Goal: Task Accomplishment & Management: Manage account settings

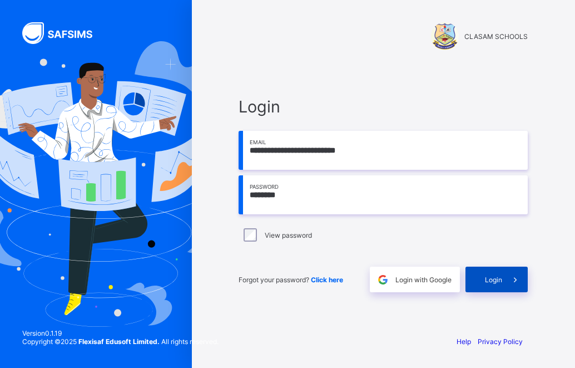
type input "********"
click at [505, 281] on span at bounding box center [515, 279] width 26 height 26
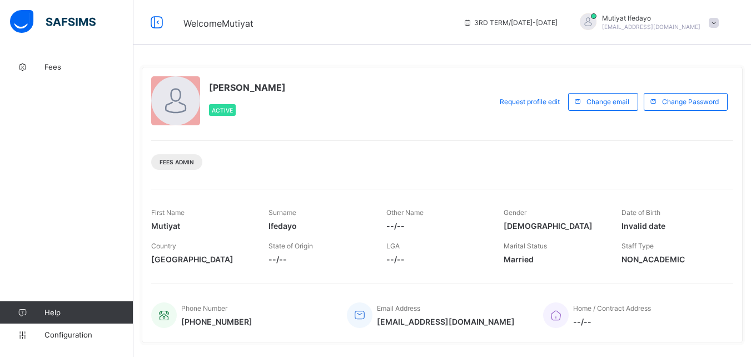
click at [359, 84] on div "[PERSON_NAME] Active" at bounding box center [318, 101] width 335 height 51
click at [44, 65] on icon at bounding box center [22, 67] width 44 height 8
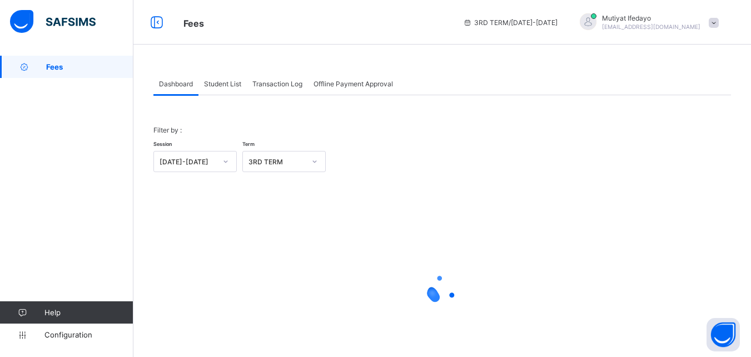
click at [231, 86] on span "Student List" at bounding box center [222, 84] width 37 height 8
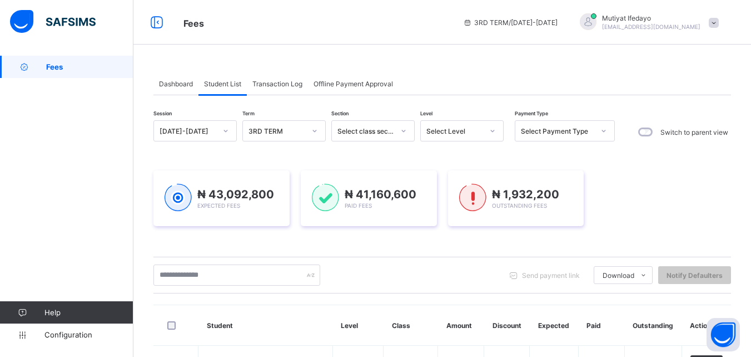
click at [473, 130] on div "Select Level" at bounding box center [455, 131] width 57 height 8
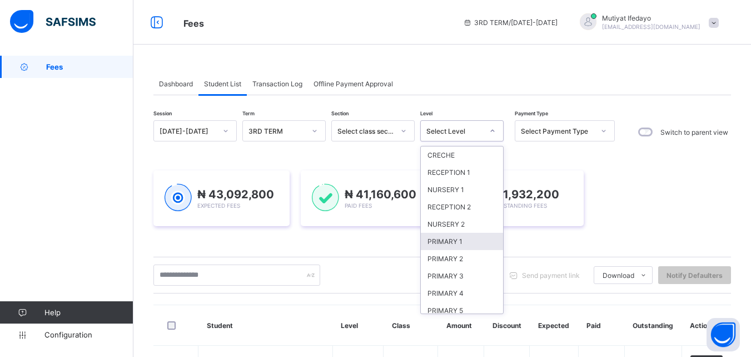
click at [461, 243] on div "PRIMARY 1" at bounding box center [462, 240] width 82 height 17
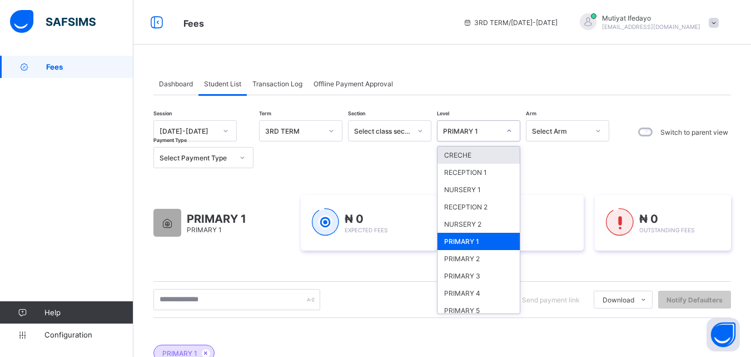
click at [512, 136] on div at bounding box center [509, 131] width 19 height 18
click at [488, 177] on div "RECEPTION 1" at bounding box center [479, 172] width 82 height 17
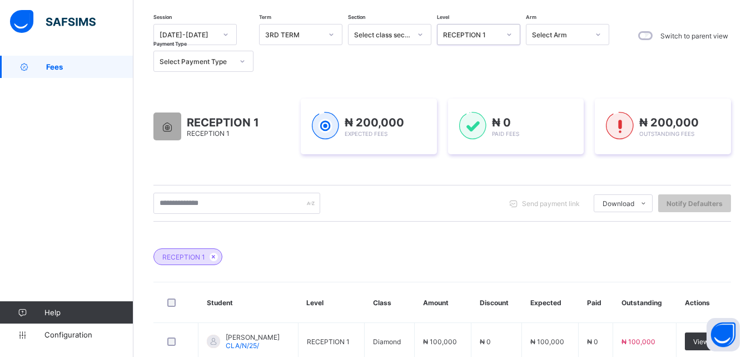
scroll to position [205, 0]
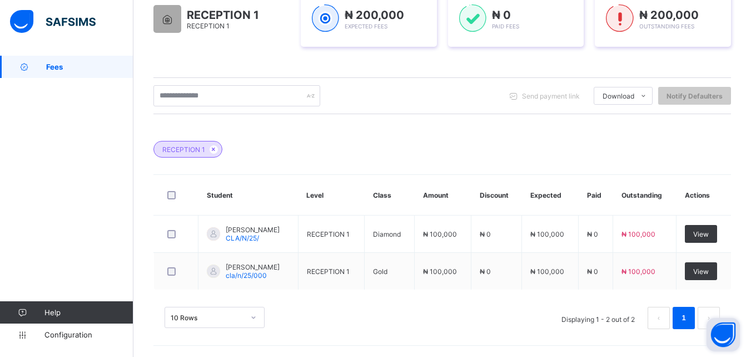
click at [575, 319] on button "Open asap" at bounding box center [723, 334] width 33 height 33
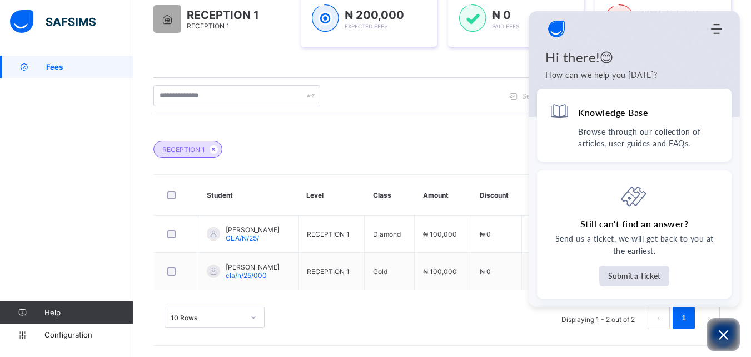
click at [395, 315] on div "10 Rows Displaying 1 - 2 out of 2 1" at bounding box center [443, 317] width 556 height 22
click at [575, 336] on icon "Open asap" at bounding box center [723, 334] width 9 height 9
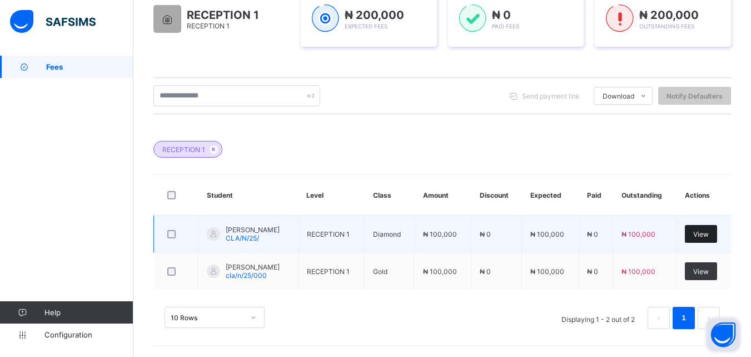
click at [575, 238] on div "View" at bounding box center [701, 234] width 32 height 18
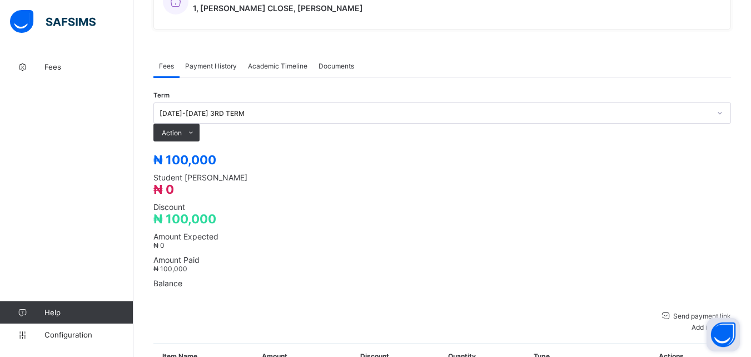
scroll to position [350, 0]
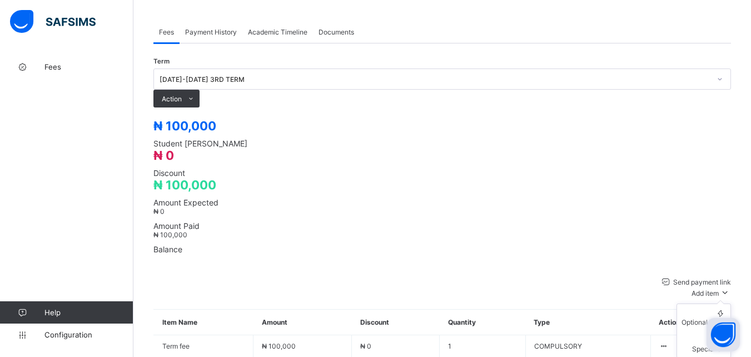
click at [575, 289] on span "Add item" at bounding box center [705, 293] width 27 height 8
click at [575, 318] on div "Optional items" at bounding box center [704, 322] width 44 height 8
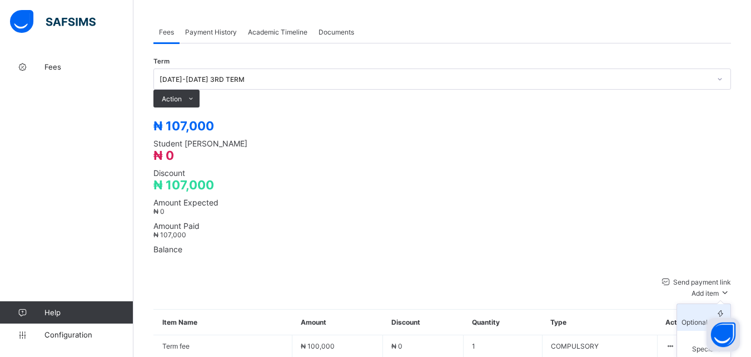
click at [575, 318] on div "Optional items" at bounding box center [704, 322] width 44 height 8
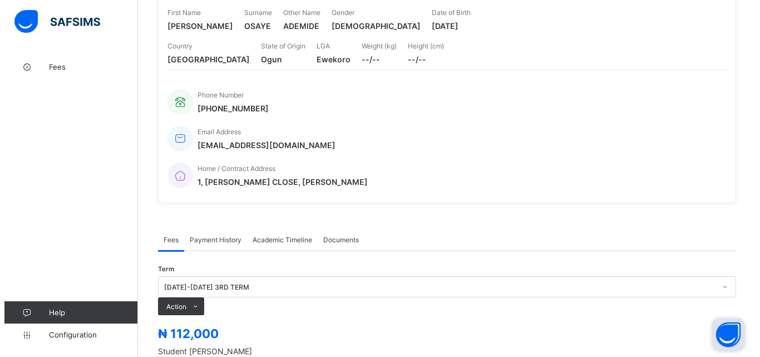
scroll to position [295, 0]
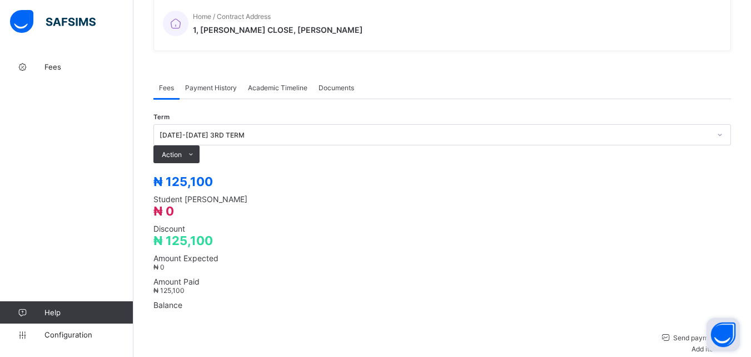
drag, startPoint x: 720, startPoint y: 250, endPoint x: 626, endPoint y: 242, distance: 94.3
click at [0, 0] on div "Optional items" at bounding box center [0, 0] width 0 height 0
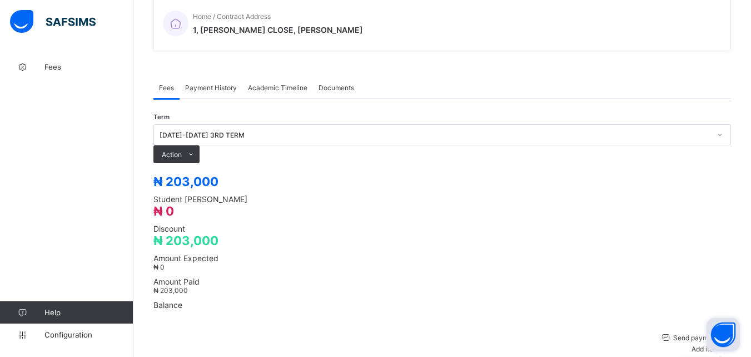
drag, startPoint x: 699, startPoint y: 229, endPoint x: 701, endPoint y: 238, distance: 8.8
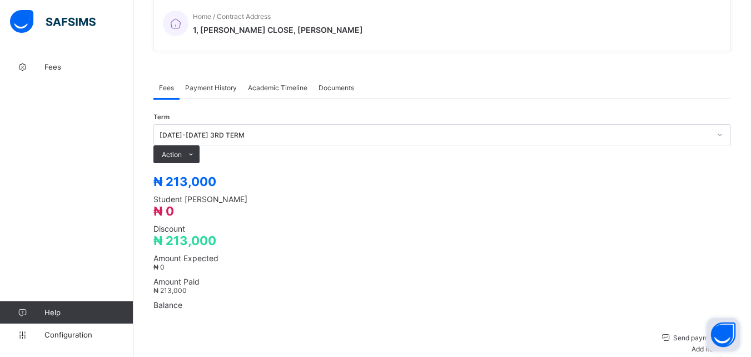
click at [0, 0] on div "Optional items" at bounding box center [0, 0] width 0 height 0
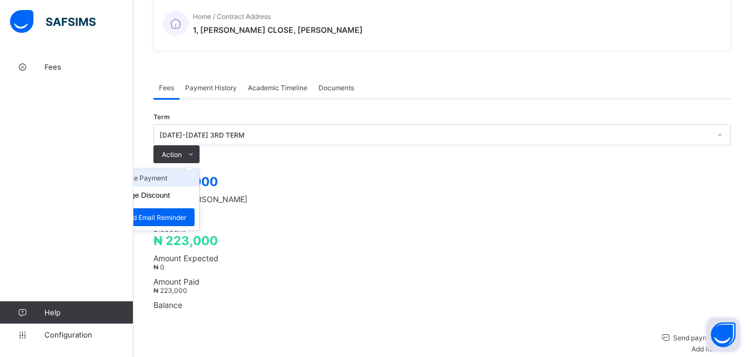
click at [199, 169] on li "Receive Payment" at bounding box center [153, 177] width 91 height 17
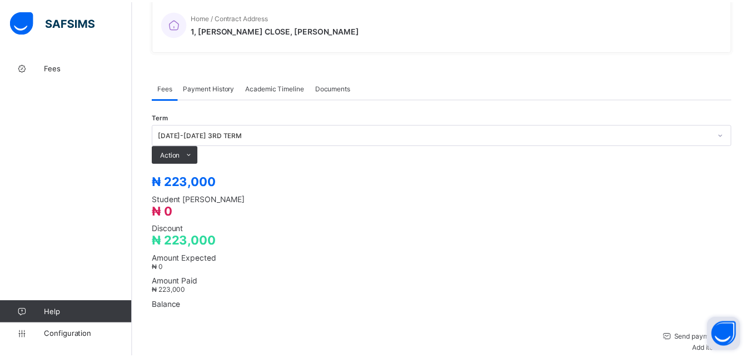
scroll to position [167, 0]
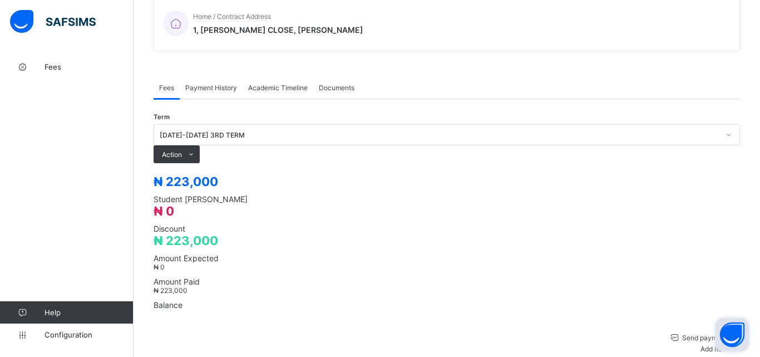
type input "**********"
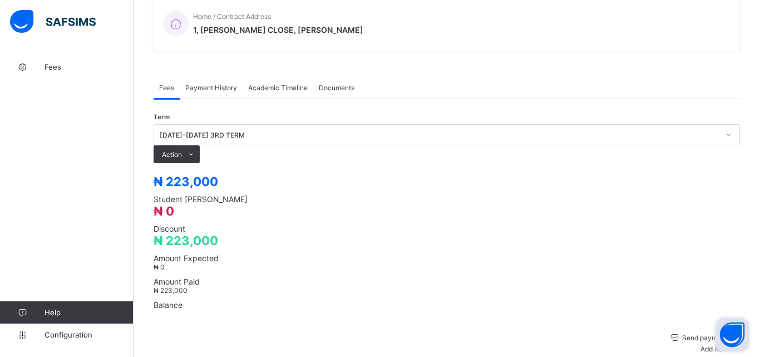
type input "*********"
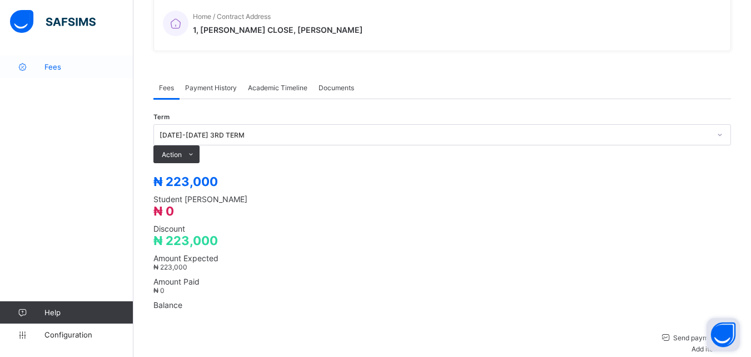
click at [47, 68] on span "Fees" at bounding box center [88, 66] width 89 height 9
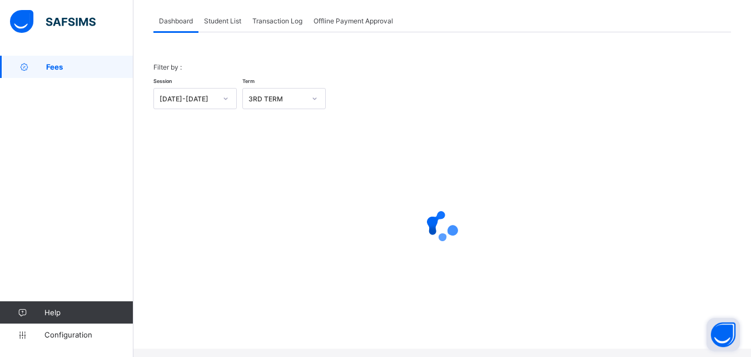
scroll to position [55, 0]
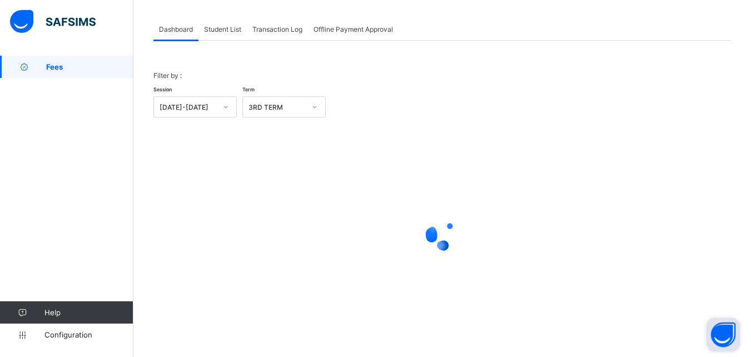
click at [225, 32] on span "Student List" at bounding box center [222, 29] width 37 height 8
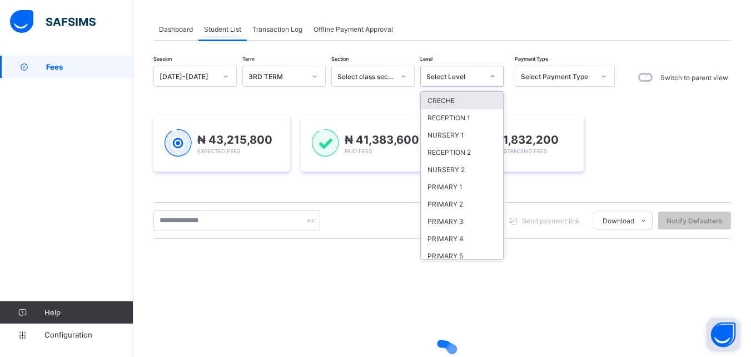
click at [476, 74] on div "Select Level" at bounding box center [455, 76] width 57 height 8
click at [463, 120] on div "RECEPTION 1" at bounding box center [462, 117] width 82 height 17
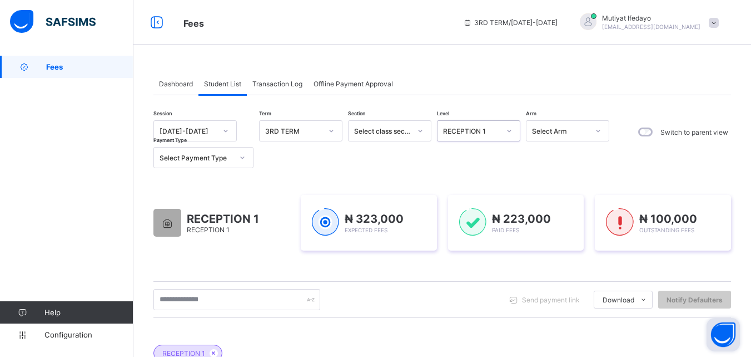
scroll to position [205, 0]
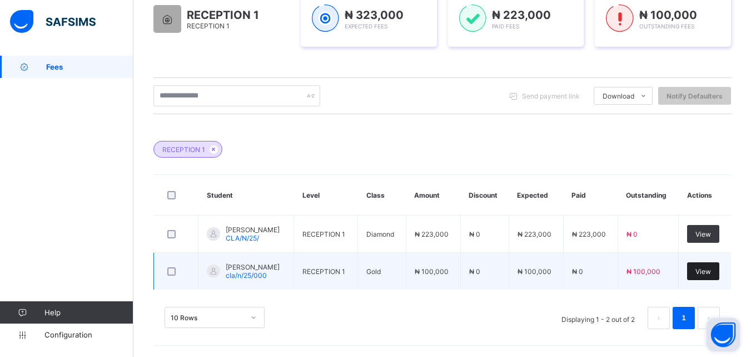
click at [575, 269] on span "View" at bounding box center [704, 271] width 16 height 8
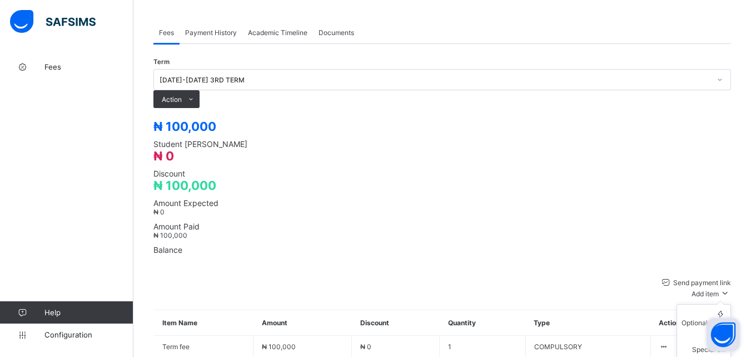
scroll to position [350, 0]
click at [575, 318] on div "Optional items" at bounding box center [704, 322] width 44 height 8
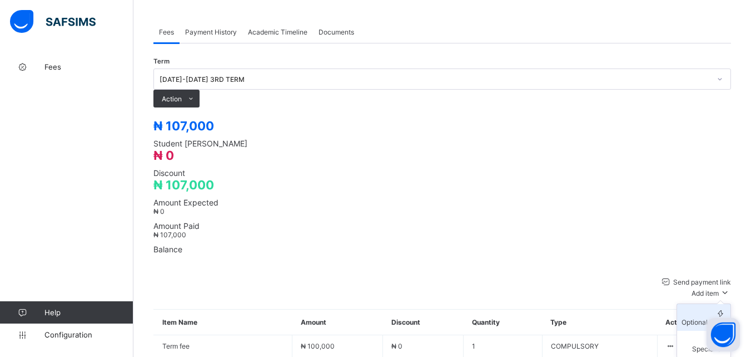
click at [575, 318] on div "Optional items" at bounding box center [704, 322] width 44 height 8
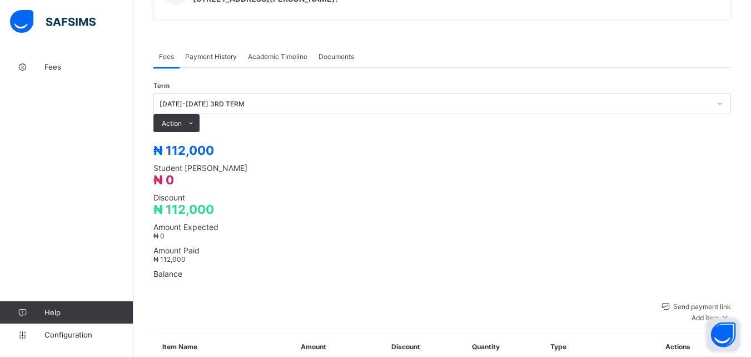
scroll to position [375, 0]
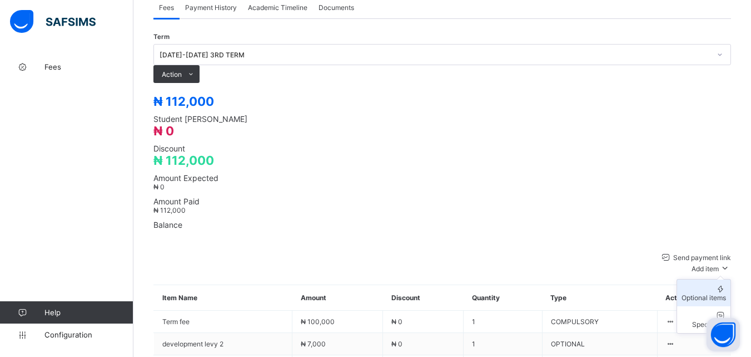
click at [575, 293] on div "Optional items" at bounding box center [704, 297] width 44 height 8
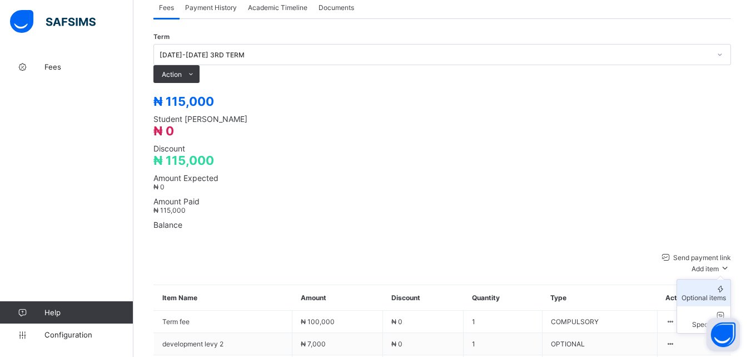
click at [575, 293] on div "Optional items" at bounding box center [704, 297] width 44 height 8
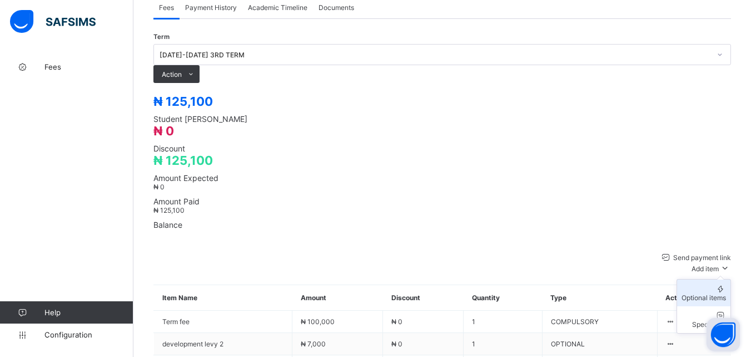
click at [575, 293] on div "Optional items" at bounding box center [704, 297] width 44 height 8
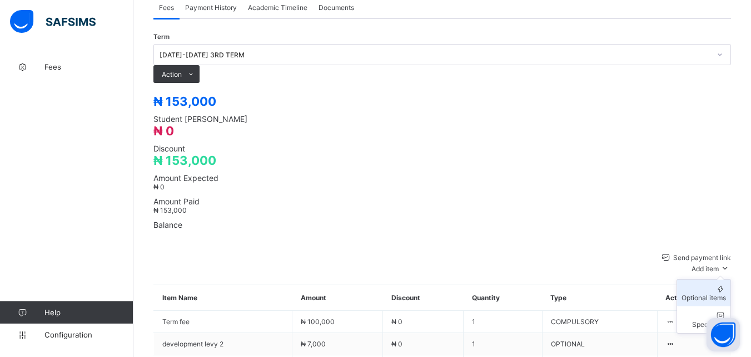
click at [575, 279] on li "Optional items" at bounding box center [703, 292] width 53 height 27
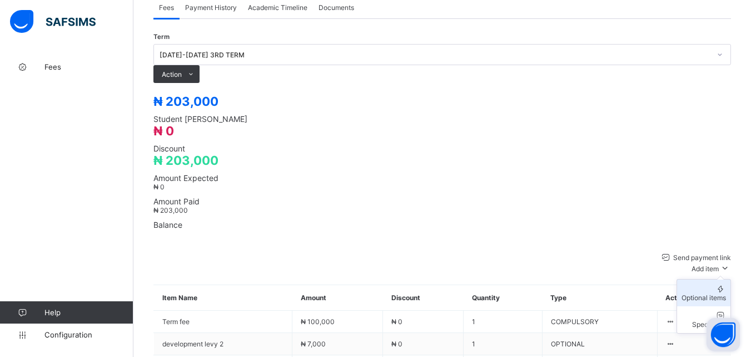
click at [575, 293] on div "Optional items" at bounding box center [704, 297] width 44 height 8
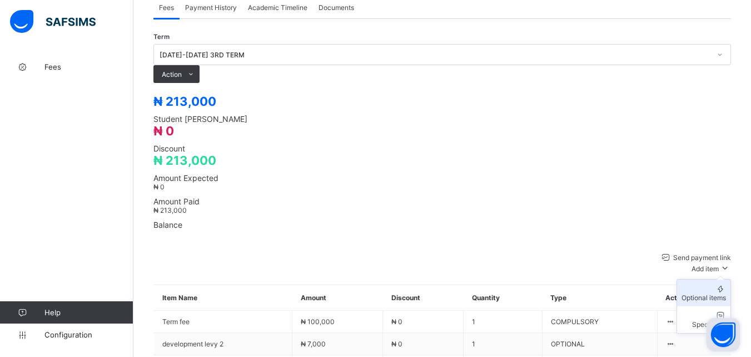
click at [575, 293] on div "Optional items" at bounding box center [704, 297] width 44 height 8
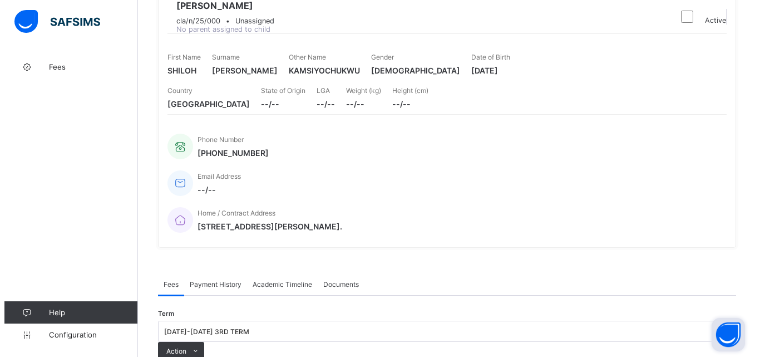
scroll to position [222, 0]
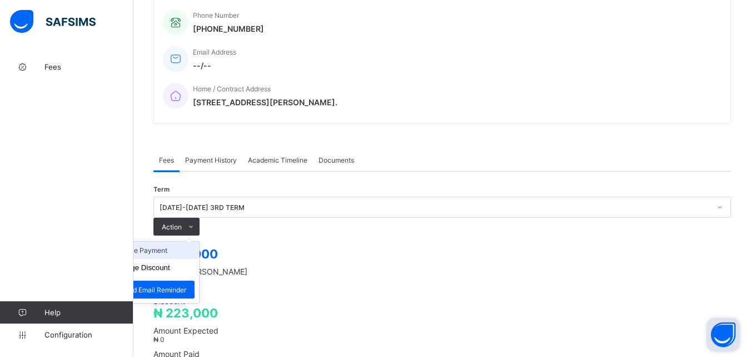
click at [199, 241] on li "Receive Payment" at bounding box center [153, 249] width 91 height 17
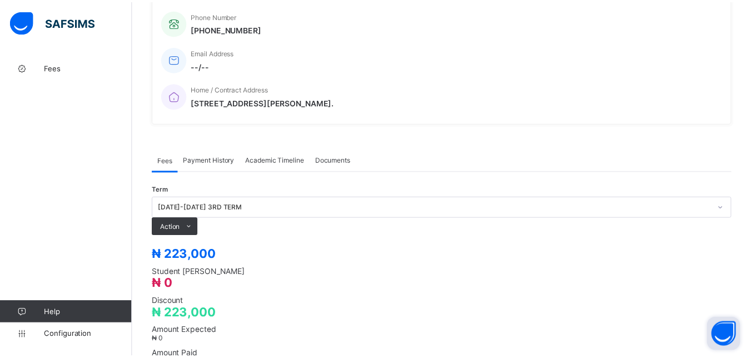
scroll to position [167, 0]
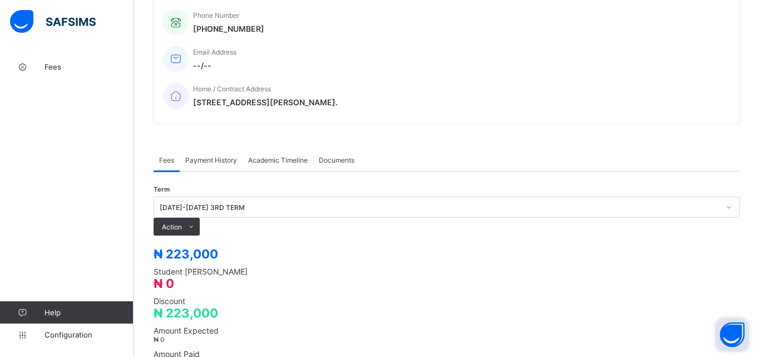
type input "**********"
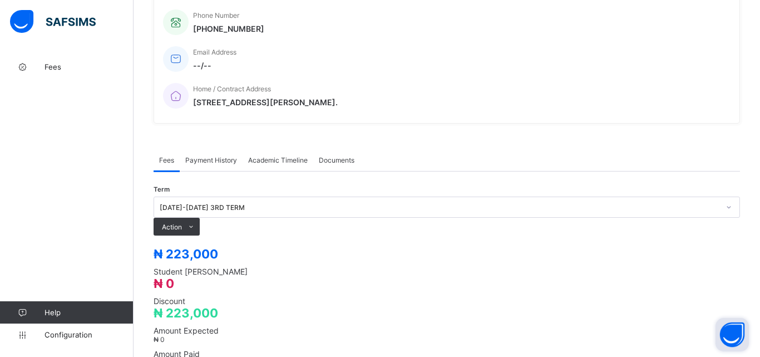
type input "*********"
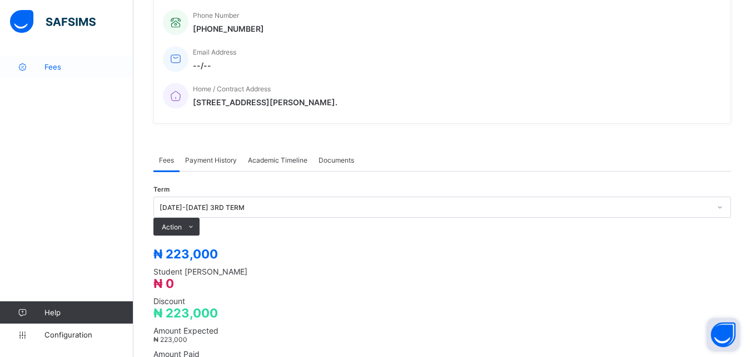
click at [66, 64] on span "Fees" at bounding box center [88, 66] width 89 height 9
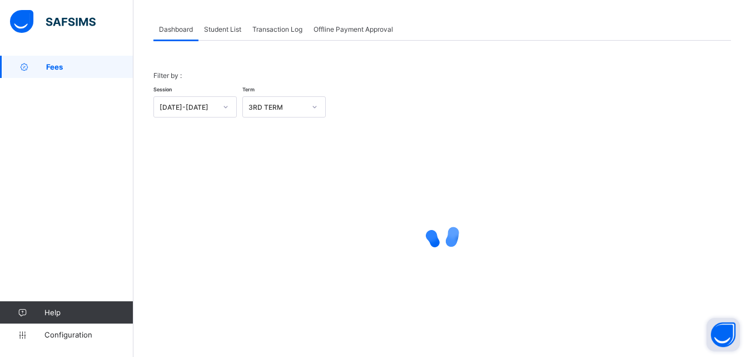
scroll to position [55, 0]
click at [226, 33] on div "Student List" at bounding box center [223, 29] width 48 height 22
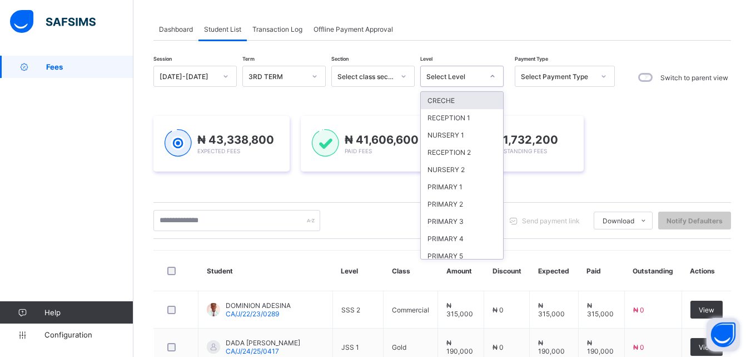
click at [468, 80] on div "Select Level" at bounding box center [455, 76] width 57 height 8
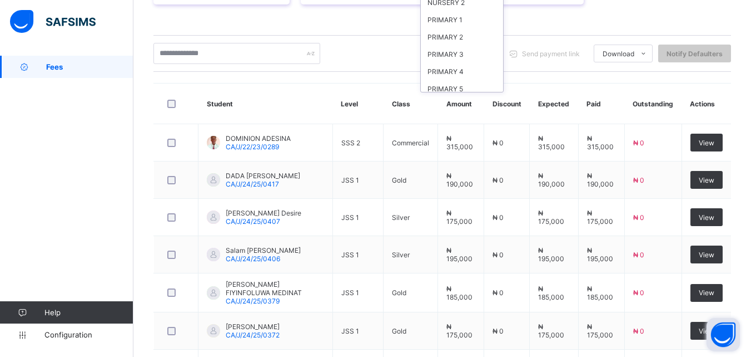
scroll to position [0, 0]
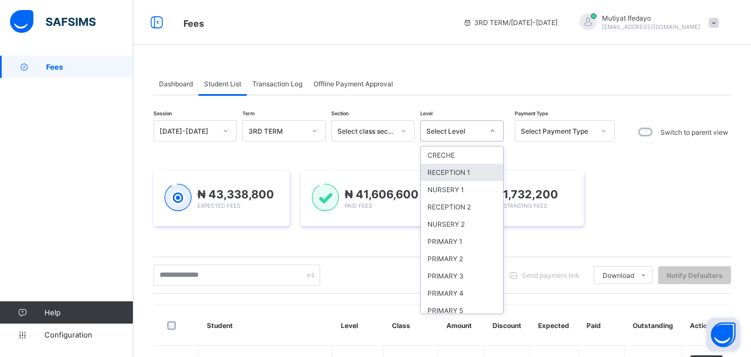
click at [448, 171] on div "RECEPTION 1" at bounding box center [462, 172] width 82 height 17
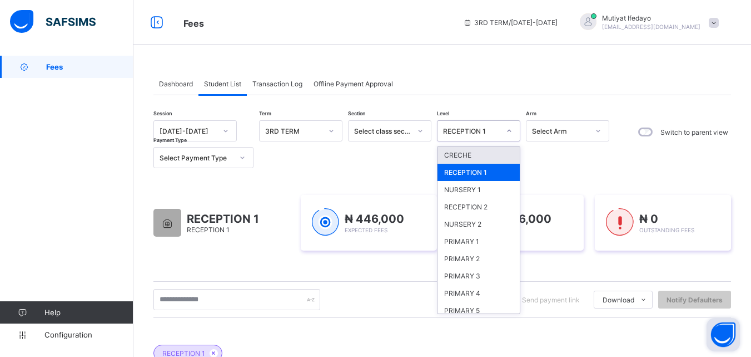
click at [507, 125] on div at bounding box center [509, 131] width 19 height 18
click at [476, 245] on div "PRIMARY 1" at bounding box center [479, 240] width 82 height 17
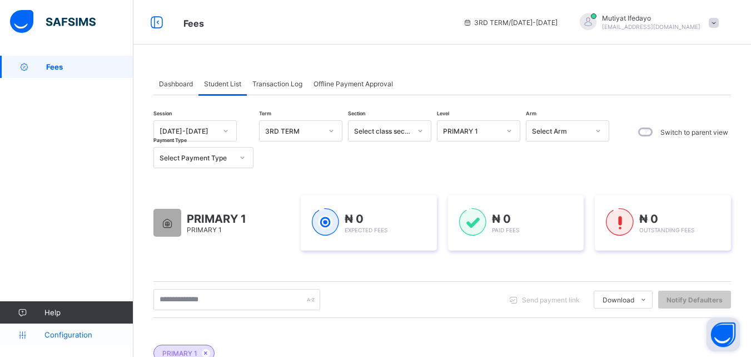
click at [100, 337] on span "Configuration" at bounding box center [88, 334] width 88 height 9
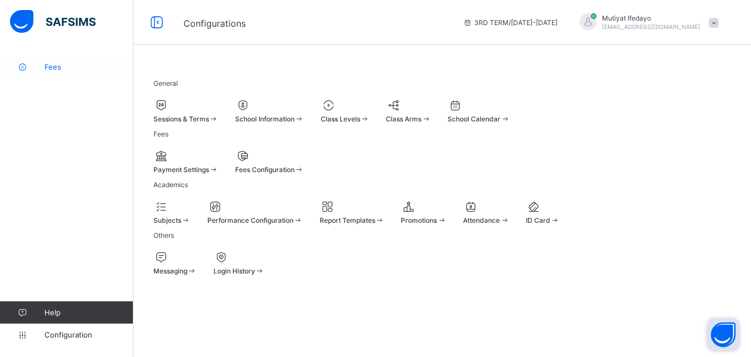
click at [58, 65] on span "Fees" at bounding box center [88, 66] width 89 height 9
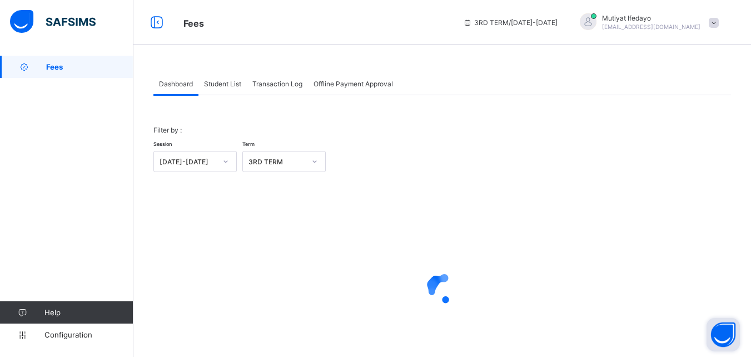
click at [229, 86] on span "Student List" at bounding box center [222, 84] width 37 height 8
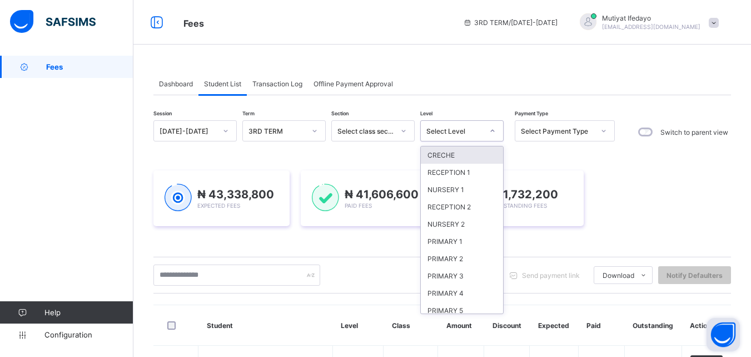
click at [492, 132] on icon at bounding box center [492, 130] width 7 height 11
click at [472, 264] on div "PRIMARY 2" at bounding box center [462, 258] width 82 height 17
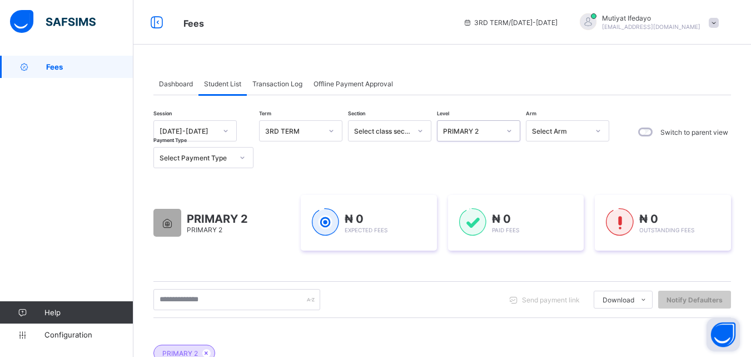
click at [502, 133] on div at bounding box center [509, 131] width 19 height 18
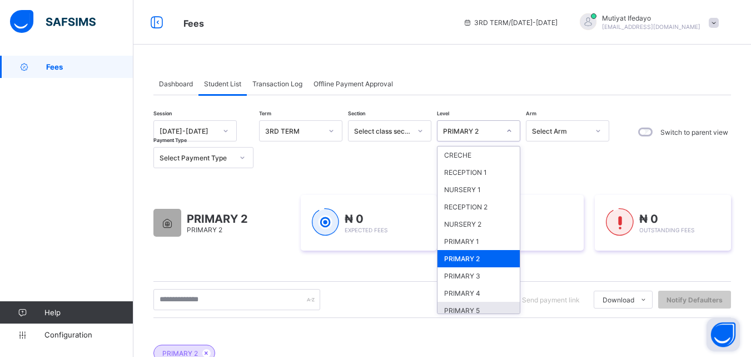
click at [477, 309] on div "PRIMARY 5" at bounding box center [479, 309] width 82 height 17
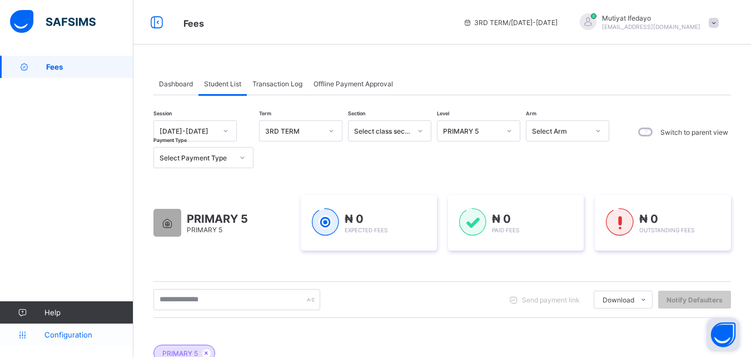
click at [80, 332] on span "Configuration" at bounding box center [88, 334] width 88 height 9
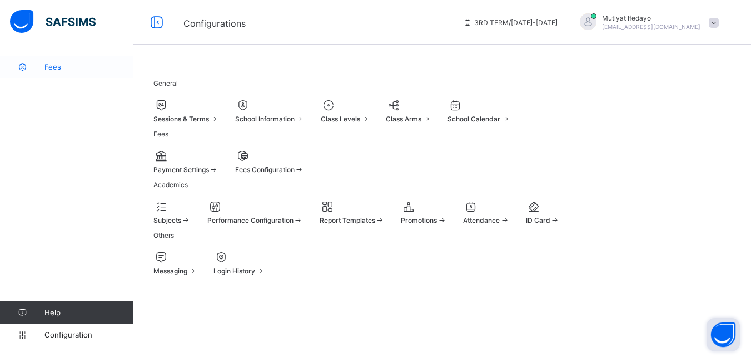
click at [55, 64] on span "Fees" at bounding box center [88, 66] width 89 height 9
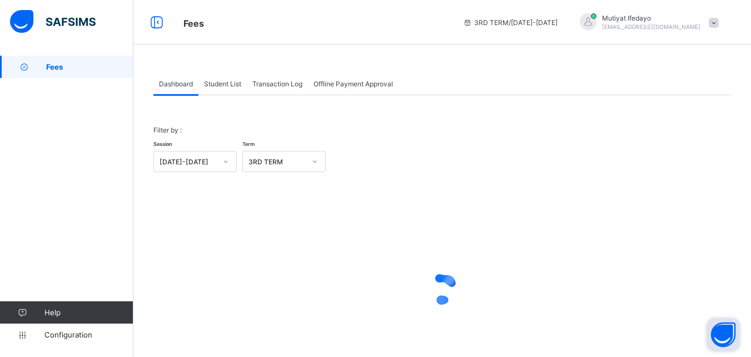
click at [212, 80] on span "Student List" at bounding box center [222, 84] width 37 height 8
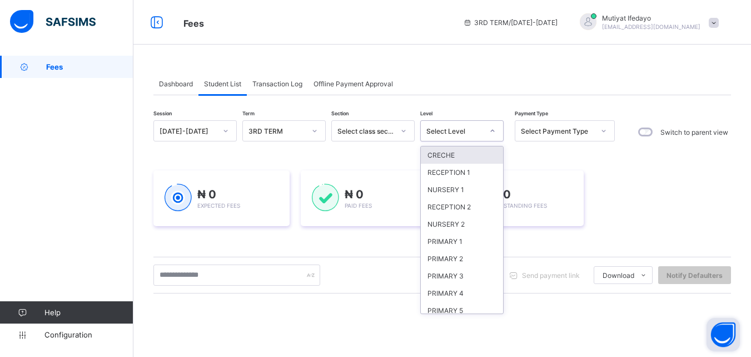
click at [492, 133] on icon at bounding box center [492, 130] width 7 height 11
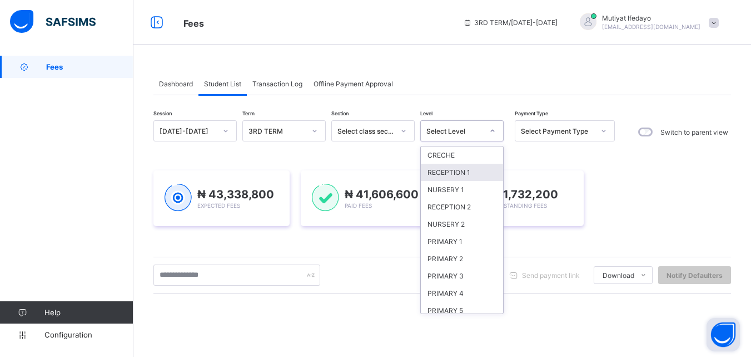
click at [459, 171] on div "RECEPTION 1" at bounding box center [462, 172] width 82 height 17
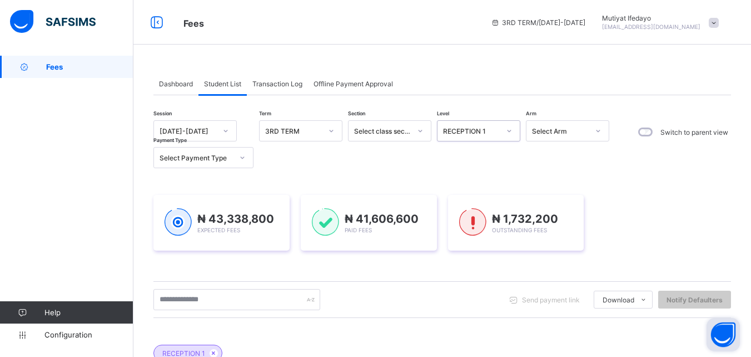
click at [506, 131] on icon at bounding box center [509, 130] width 7 height 11
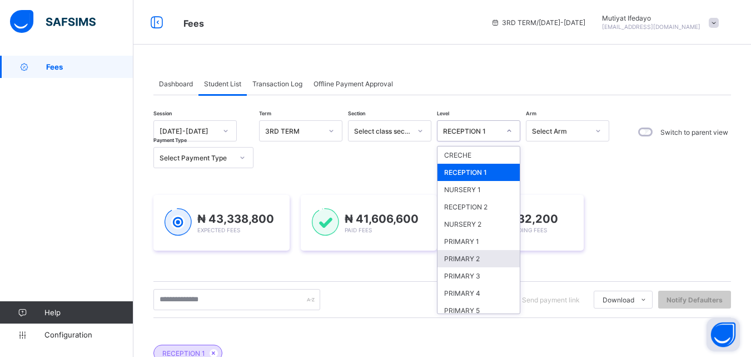
click at [478, 256] on div "PRIMARY 2" at bounding box center [479, 258] width 82 height 17
